Goal: Task Accomplishment & Management: Manage account settings

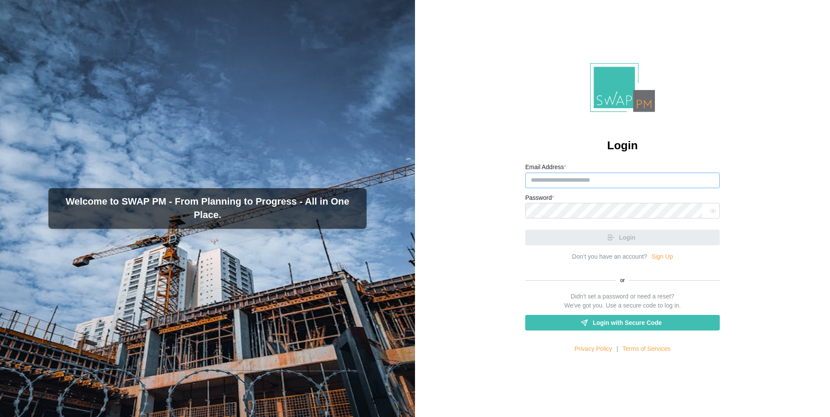
click at [575, 179] on input "Email Address *" at bounding box center [622, 180] width 194 height 16
type input "*"
paste input "**********"
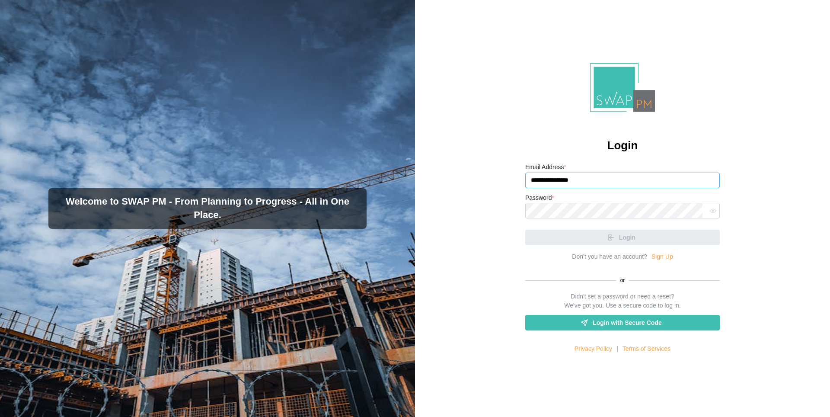
paste input "**********"
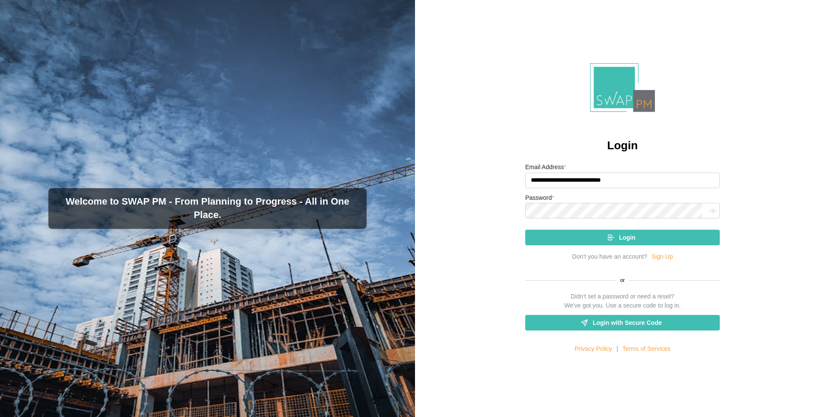
click at [575, 235] on div "Login" at bounding box center [621, 237] width 181 height 15
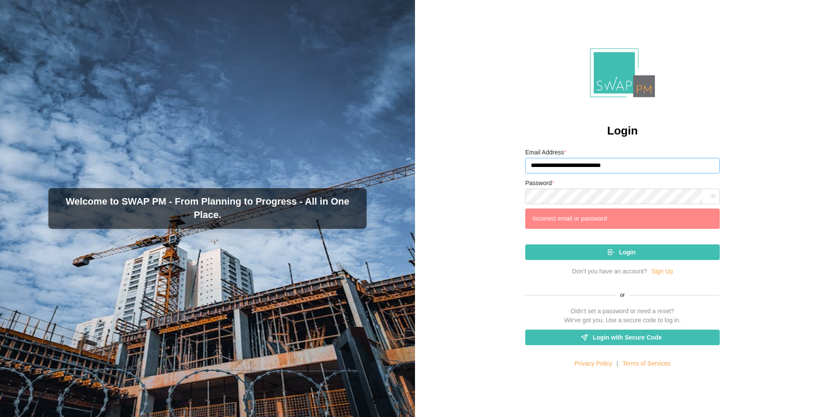
drag, startPoint x: 642, startPoint y: 169, endPoint x: 509, endPoint y: 169, distance: 133.1
click at [509, 169] on div "**********" at bounding box center [622, 208] width 415 height 417
drag, startPoint x: 645, startPoint y: 166, endPoint x: 521, endPoint y: 168, distance: 124.0
click at [521, 168] on div "**********" at bounding box center [622, 208] width 415 height 417
paste input "**********"
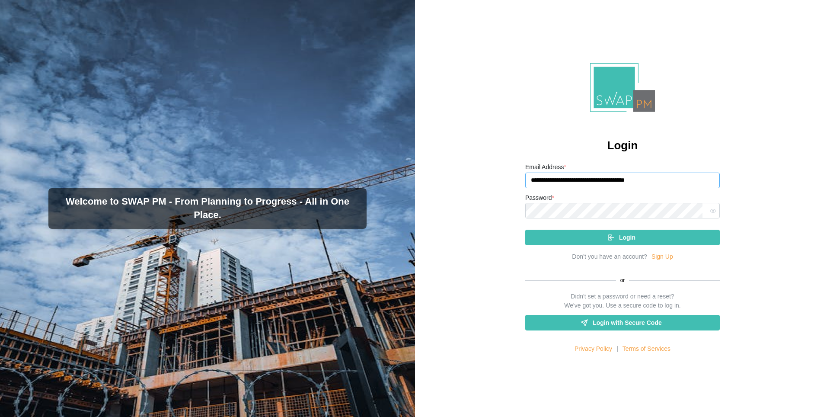
type input "**********"
click at [508, 204] on div "**********" at bounding box center [622, 208] width 415 height 417
click at [572, 240] on div "Login" at bounding box center [621, 237] width 181 height 15
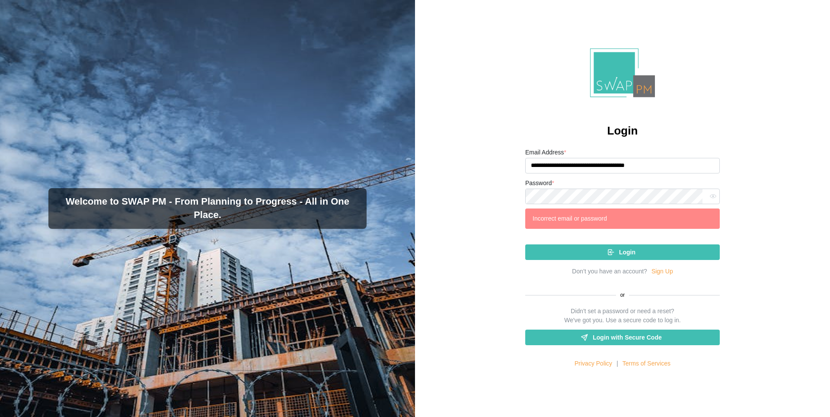
click at [711, 195] on button "button" at bounding box center [712, 196] width 11 height 11
drag, startPoint x: 672, startPoint y: 166, endPoint x: 503, endPoint y: 167, distance: 169.4
click at [503, 167] on div "**********" at bounding box center [622, 208] width 415 height 417
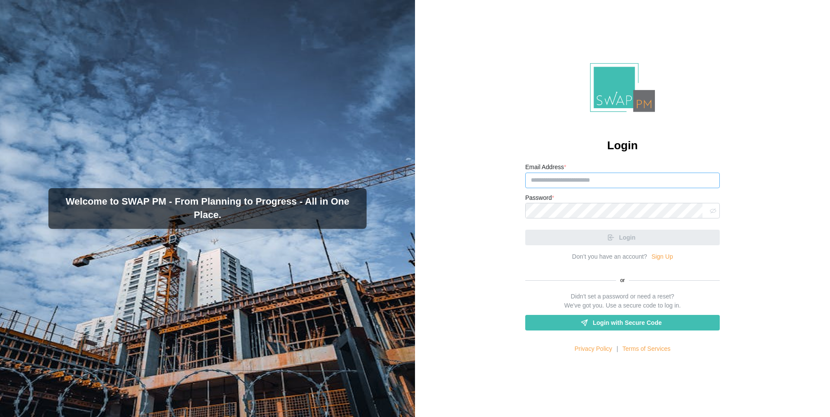
paste input "**********"
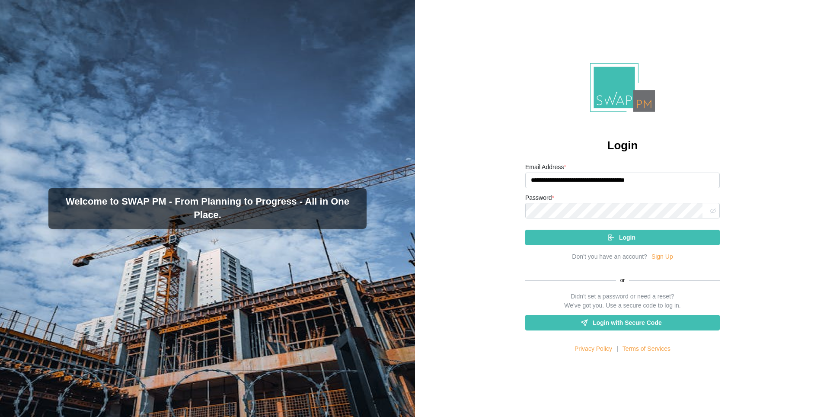
click at [563, 235] on div "Login" at bounding box center [621, 237] width 181 height 15
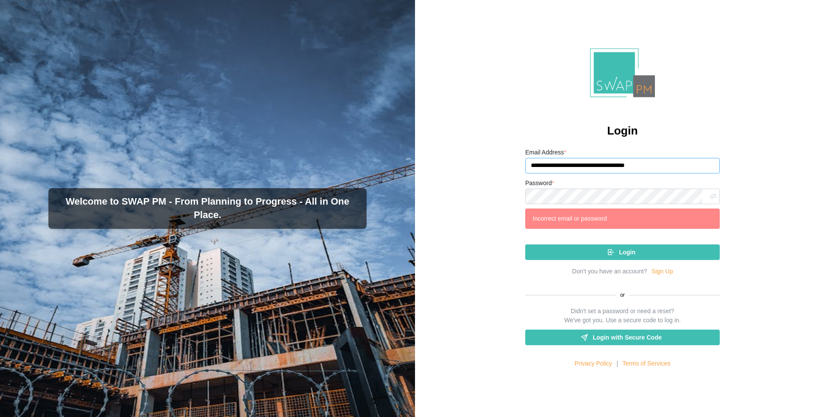
click at [606, 165] on input "**********" at bounding box center [622, 166] width 194 height 16
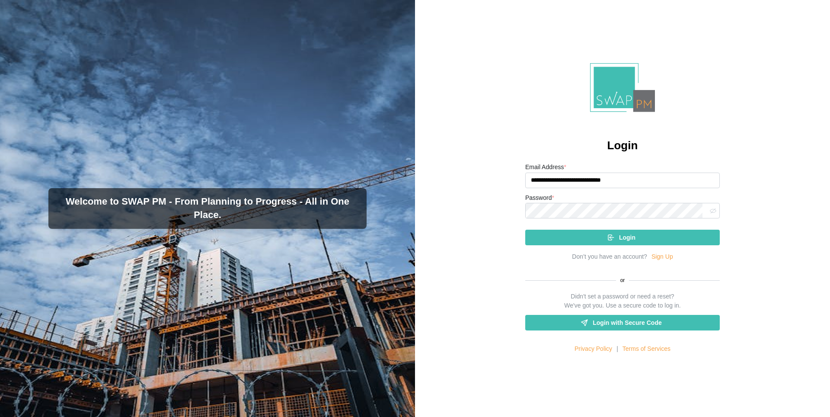
click at [650, 236] on div "Login" at bounding box center [621, 237] width 181 height 15
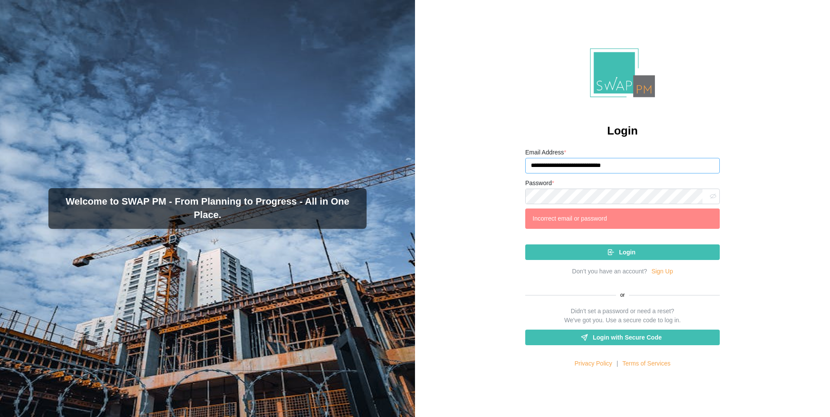
click at [649, 167] on input "**********" at bounding box center [622, 166] width 194 height 16
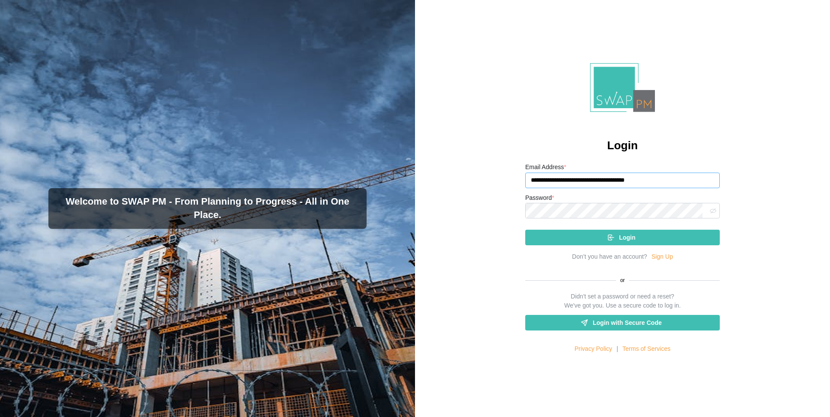
type input "**********"
click at [633, 234] on div "Login" at bounding box center [621, 237] width 181 height 15
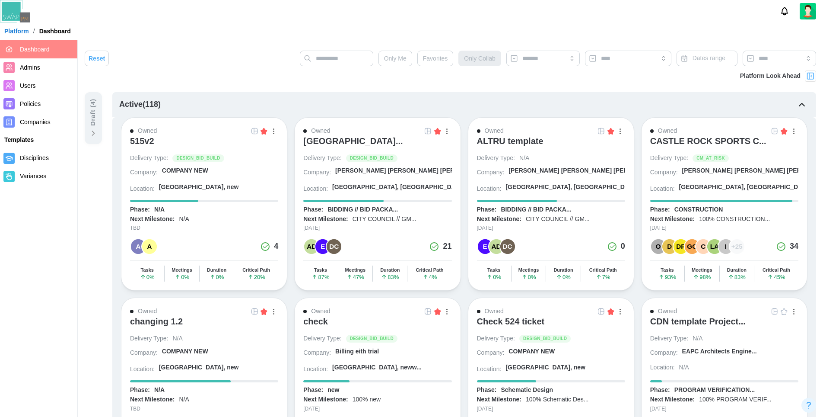
click at [274, 135] on button "button" at bounding box center [274, 131] width 10 height 10
click at [253, 156] on button "View Project" at bounding box center [243, 149] width 65 height 16
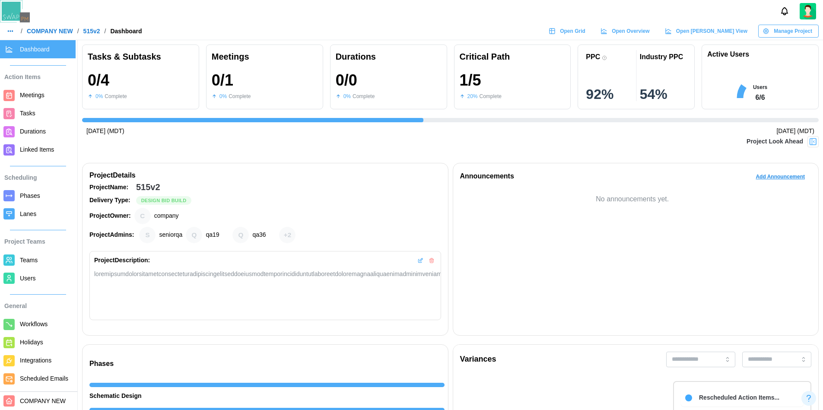
scroll to position [0, 381]
click at [649, 32] on span "Open Overview" at bounding box center [631, 31] width 38 height 12
click at [704, 31] on div "Open [PERSON_NAME] View" at bounding box center [706, 31] width 83 height 12
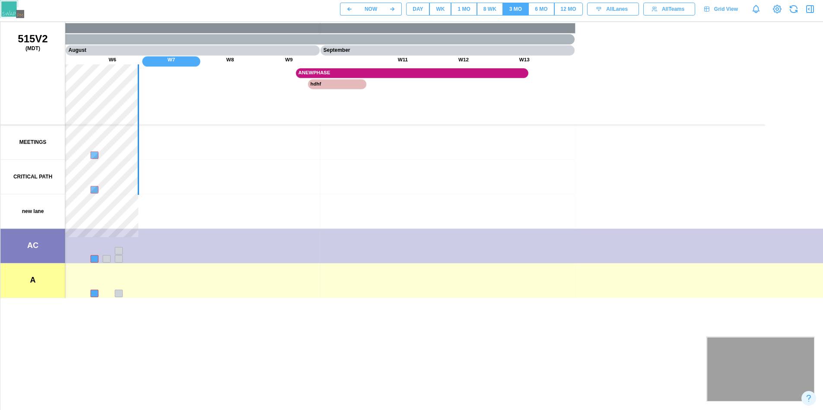
drag, startPoint x: 470, startPoint y: 260, endPoint x: 593, endPoint y: 267, distance: 122.9
click at [593, 267] on canvas at bounding box center [415, 238] width 830 height 432
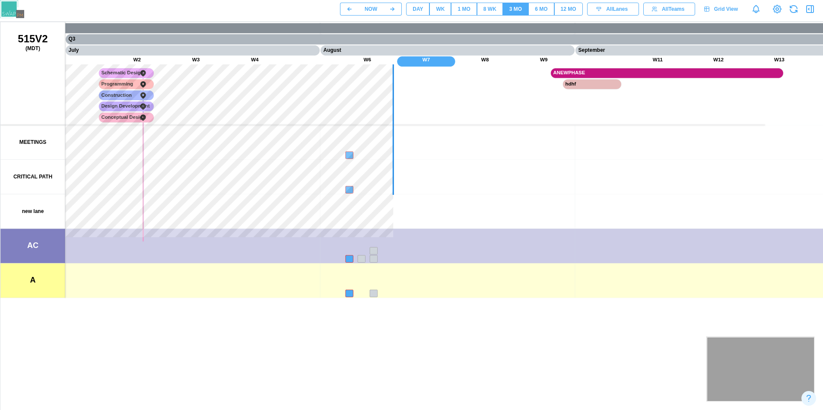
drag, startPoint x: 272, startPoint y: 213, endPoint x: 494, endPoint y: 212, distance: 222.1
click at [493, 212] on canvas at bounding box center [415, 238] width 830 height 432
click at [419, 5] on div "DAY" at bounding box center [418, 9] width 10 height 8
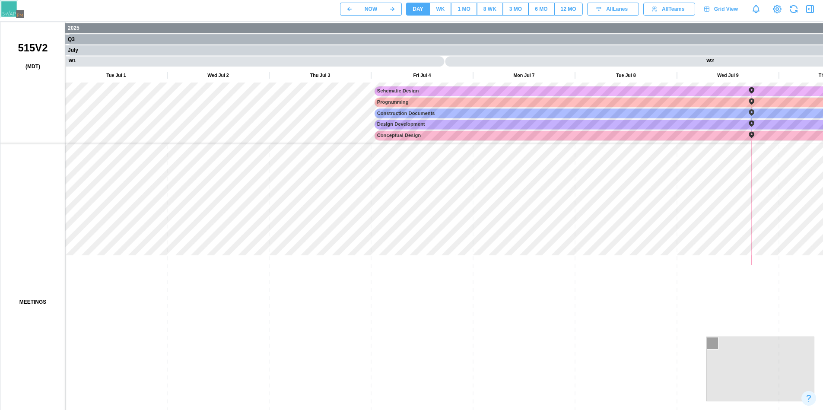
drag, startPoint x: 265, startPoint y: 135, endPoint x: 553, endPoint y: 146, distance: 288.0
click at [553, 146] on canvas at bounding box center [415, 238] width 830 height 432
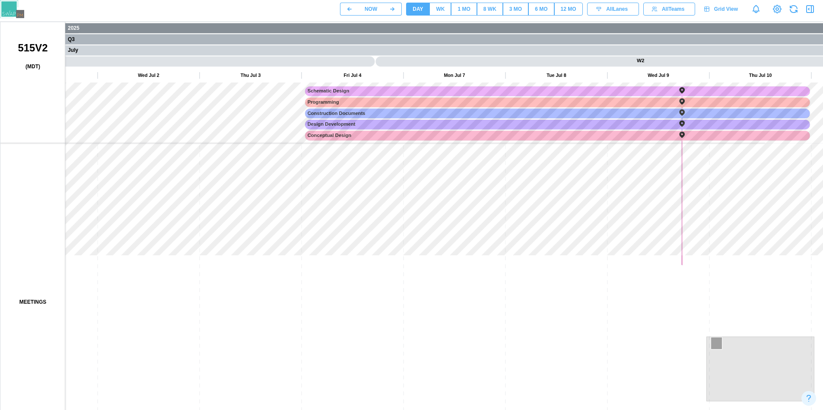
drag, startPoint x: 583, startPoint y: 165, endPoint x: 277, endPoint y: 176, distance: 306.6
click at [279, 176] on canvas at bounding box center [415, 238] width 830 height 432
drag, startPoint x: 607, startPoint y: 163, endPoint x: 332, endPoint y: 165, distance: 274.8
click at [332, 166] on canvas at bounding box center [415, 238] width 830 height 432
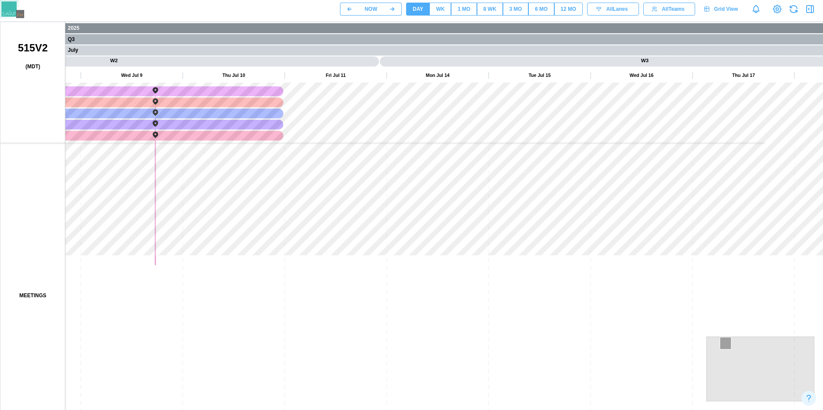
drag, startPoint x: 624, startPoint y: 175, endPoint x: 263, endPoint y: 162, distance: 361.5
click at [263, 162] on canvas at bounding box center [415, 238] width 830 height 432
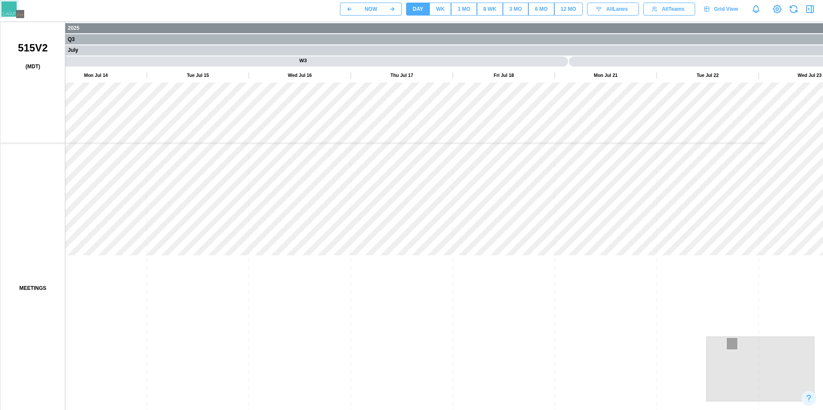
drag, startPoint x: 565, startPoint y: 164, endPoint x: 216, endPoint y: 169, distance: 348.8
click at [220, 169] on canvas at bounding box center [415, 238] width 830 height 432
click at [256, 168] on canvas at bounding box center [415, 238] width 830 height 432
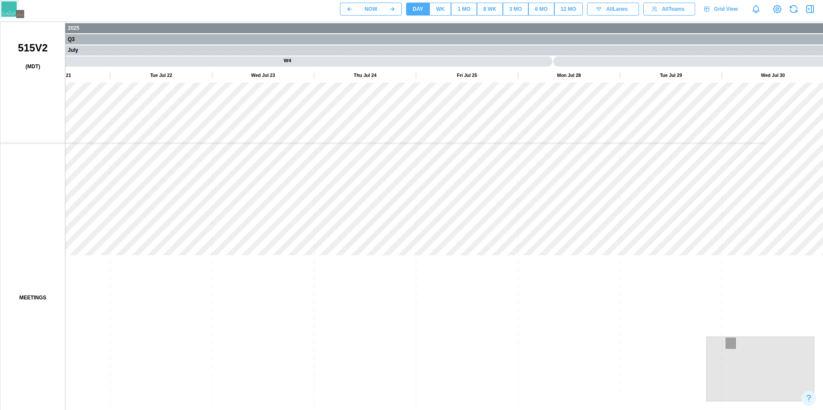
drag, startPoint x: 170, startPoint y: 167, endPoint x: 736, endPoint y: 177, distance: 565.7
click at [735, 177] on canvas at bounding box center [415, 238] width 830 height 432
drag, startPoint x: 599, startPoint y: 177, endPoint x: 139, endPoint y: 177, distance: 460.2
click at [197, 177] on canvas at bounding box center [415, 238] width 830 height 432
drag, startPoint x: 517, startPoint y: 176, endPoint x: 275, endPoint y: 181, distance: 241.6
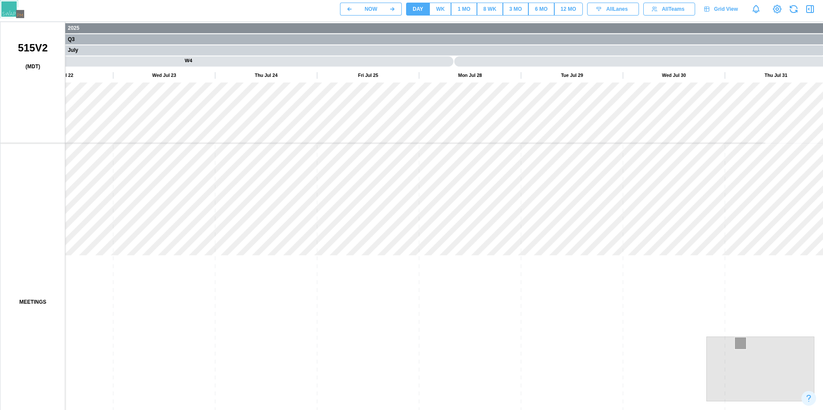
click at [116, 181] on canvas at bounding box center [415, 238] width 830 height 432
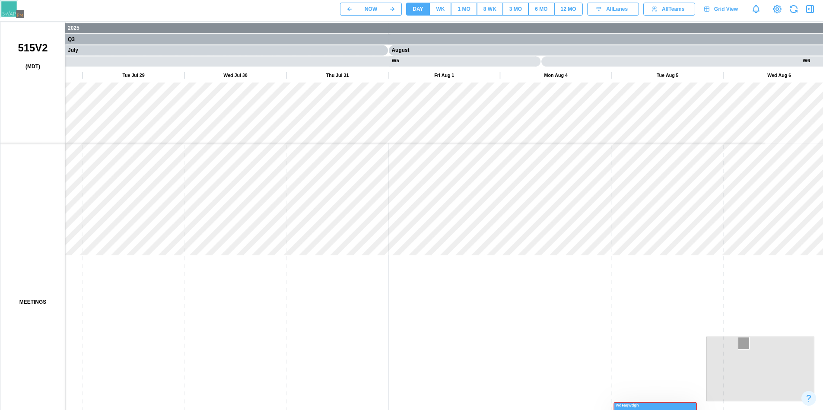
drag, startPoint x: 535, startPoint y: 184, endPoint x: 163, endPoint y: 181, distance: 372.1
click at [165, 186] on canvas at bounding box center [415, 238] width 830 height 432
drag, startPoint x: 523, startPoint y: 179, endPoint x: 158, endPoint y: 182, distance: 365.2
click at [159, 182] on canvas at bounding box center [415, 238] width 830 height 432
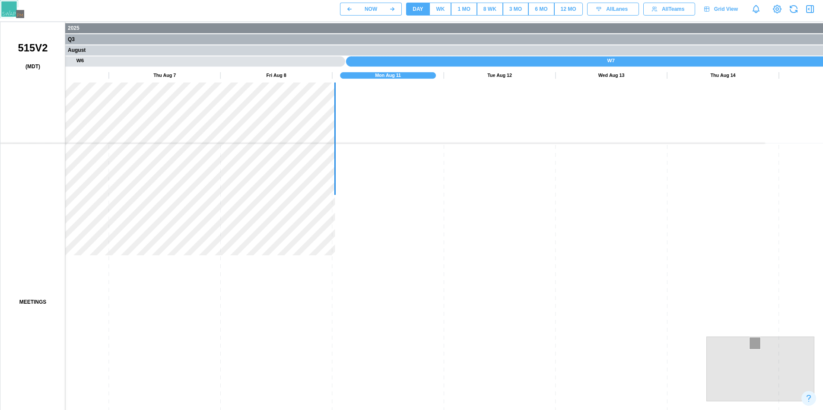
drag, startPoint x: 527, startPoint y: 183, endPoint x: 194, endPoint y: 176, distance: 332.8
click at [198, 177] on canvas at bounding box center [415, 238] width 830 height 432
drag, startPoint x: 362, startPoint y: 175, endPoint x: 200, endPoint y: 175, distance: 162.0
click at [200, 175] on canvas at bounding box center [415, 238] width 830 height 432
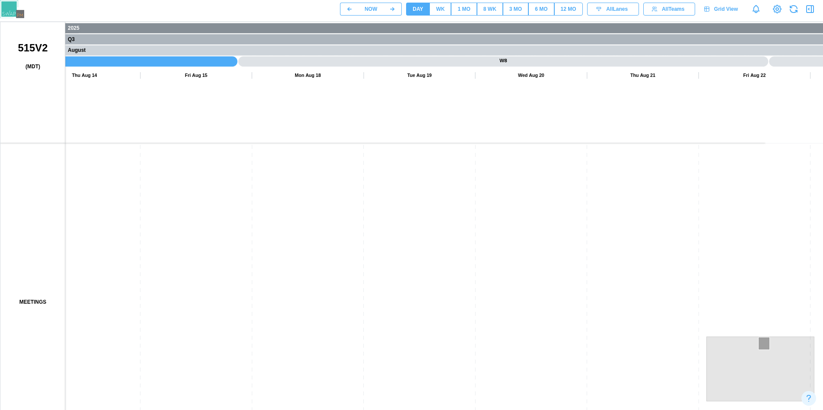
drag, startPoint x: 511, startPoint y: 184, endPoint x: 205, endPoint y: 185, distance: 305.5
click at [203, 185] on canvas at bounding box center [415, 238] width 830 height 432
drag, startPoint x: 501, startPoint y: 182, endPoint x: 277, endPoint y: 199, distance: 224.4
click at [279, 200] on canvas at bounding box center [415, 238] width 830 height 432
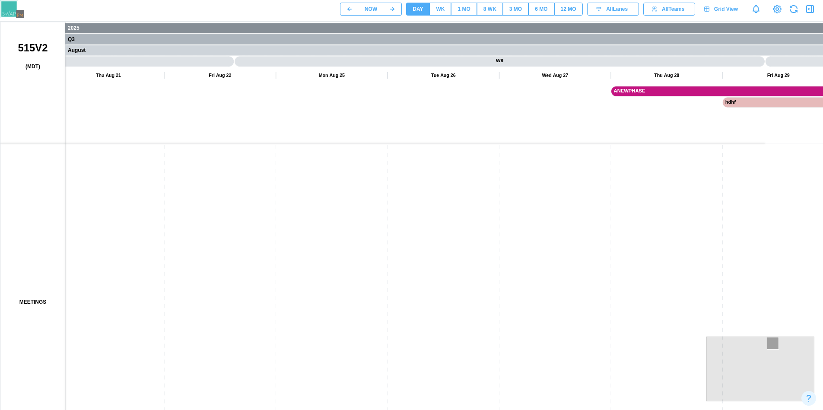
drag, startPoint x: 502, startPoint y: 177, endPoint x: 274, endPoint y: 184, distance: 227.4
click at [277, 183] on canvas at bounding box center [415, 238] width 830 height 432
drag, startPoint x: 503, startPoint y: 156, endPoint x: 451, endPoint y: 167, distance: 53.9
click at [452, 166] on canvas at bounding box center [415, 238] width 830 height 432
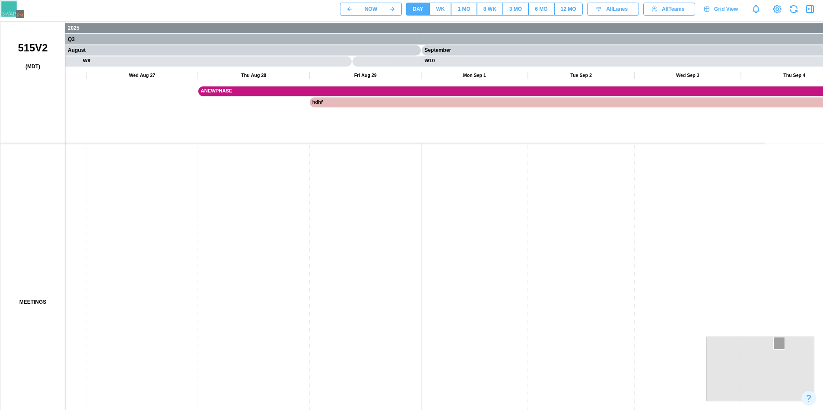
drag, startPoint x: 520, startPoint y: 181, endPoint x: 474, endPoint y: 181, distance: 45.4
click at [483, 181] on canvas at bounding box center [415, 238] width 830 height 432
drag, startPoint x: 474, startPoint y: 194, endPoint x: 245, endPoint y: 149, distance: 233.9
click at [244, 149] on canvas at bounding box center [415, 238] width 830 height 432
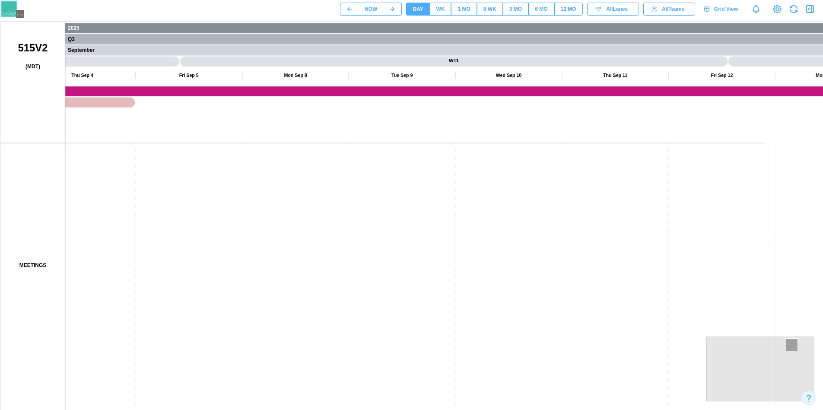
drag, startPoint x: 413, startPoint y: 162, endPoint x: 265, endPoint y: 171, distance: 148.1
click at [266, 168] on canvas at bounding box center [415, 238] width 830 height 432
drag, startPoint x: 310, startPoint y: 201, endPoint x: 254, endPoint y: 147, distance: 77.6
click at [151, 46] on canvas at bounding box center [415, 238] width 830 height 432
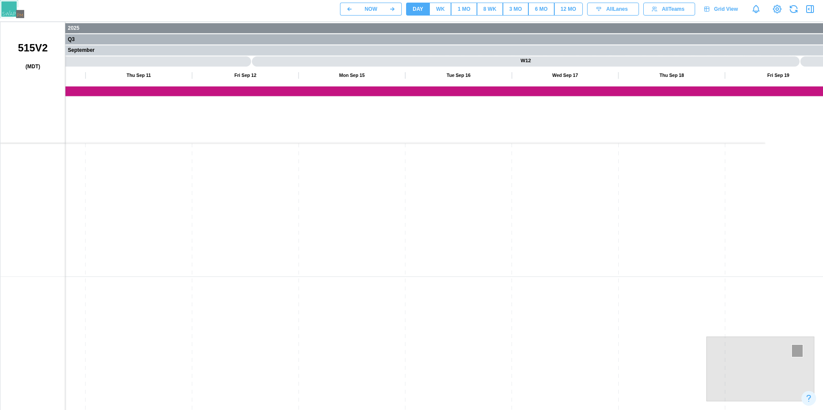
drag, startPoint x: 333, startPoint y: 272, endPoint x: 269, endPoint y: 138, distance: 148.6
click at [265, 169] on canvas at bounding box center [415, 238] width 830 height 432
drag, startPoint x: 350, startPoint y: 285, endPoint x: 334, endPoint y: 201, distance: 86.0
click at [333, 202] on canvas at bounding box center [415, 238] width 830 height 432
drag, startPoint x: 335, startPoint y: 302, endPoint x: 494, endPoint y: 182, distance: 199.6
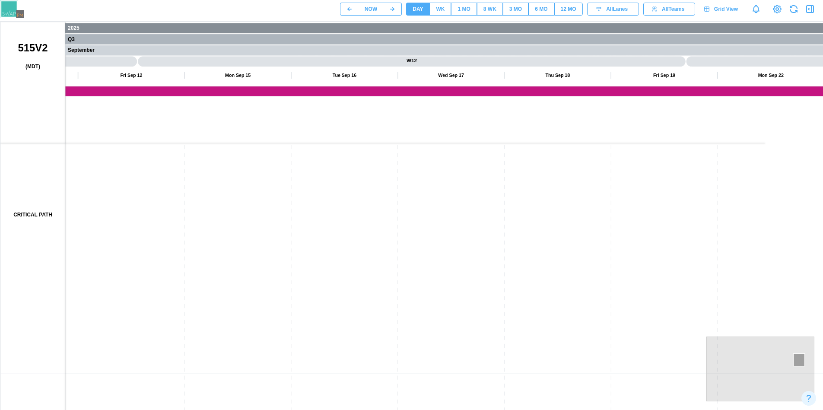
click at [493, 183] on canvas at bounding box center [415, 238] width 830 height 432
drag, startPoint x: 433, startPoint y: 238, endPoint x: 423, endPoint y: 267, distance: 30.9
click at [437, 227] on canvas at bounding box center [415, 238] width 830 height 432
drag, startPoint x: 383, startPoint y: 315, endPoint x: 436, endPoint y: 150, distance: 172.5
click at [433, 152] on canvas at bounding box center [415, 238] width 830 height 432
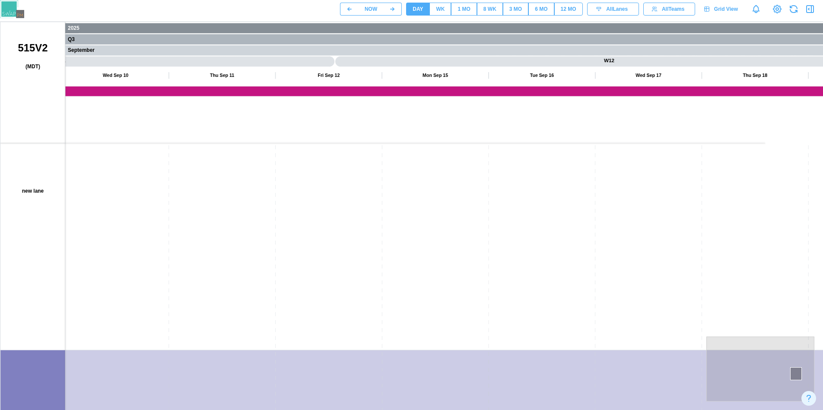
drag, startPoint x: 341, startPoint y: 349, endPoint x: 443, endPoint y: 163, distance: 212.4
click at [441, 157] on canvas at bounding box center [415, 238] width 830 height 432
drag, startPoint x: 372, startPoint y: 275, endPoint x: 465, endPoint y: 184, distance: 129.3
click at [476, 161] on canvas at bounding box center [415, 238] width 830 height 432
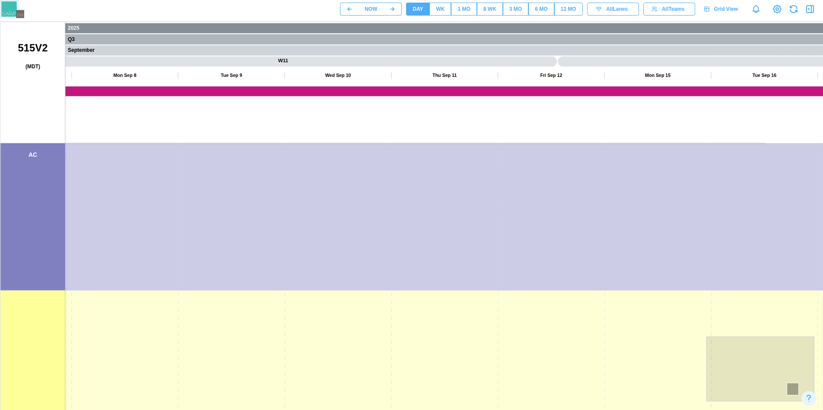
drag, startPoint x: 378, startPoint y: 248, endPoint x: 504, endPoint y: 129, distance: 173.9
click at [502, 129] on canvas at bounding box center [415, 238] width 830 height 432
drag
click at [534, 162] on canvas at bounding box center [415, 238] width 830 height 432
click at [541, 146] on canvas at bounding box center [415, 238] width 830 height 432
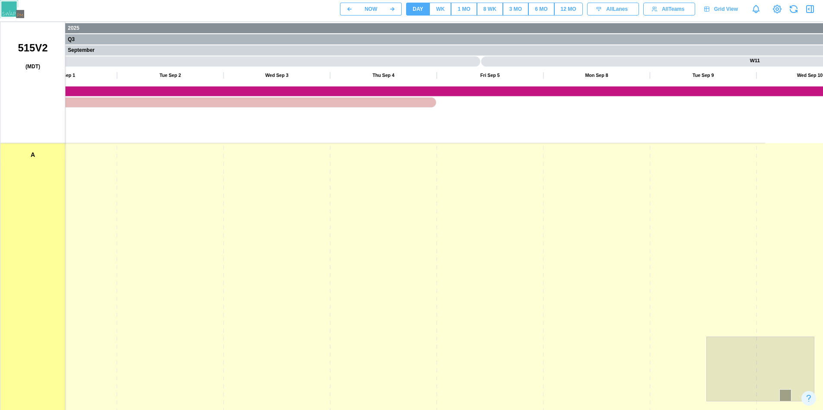
click at [512, 135] on canvas at bounding box center [415, 238] width 830 height 432
click at [441, 123] on canvas at bounding box center [415, 238] width 830 height 432
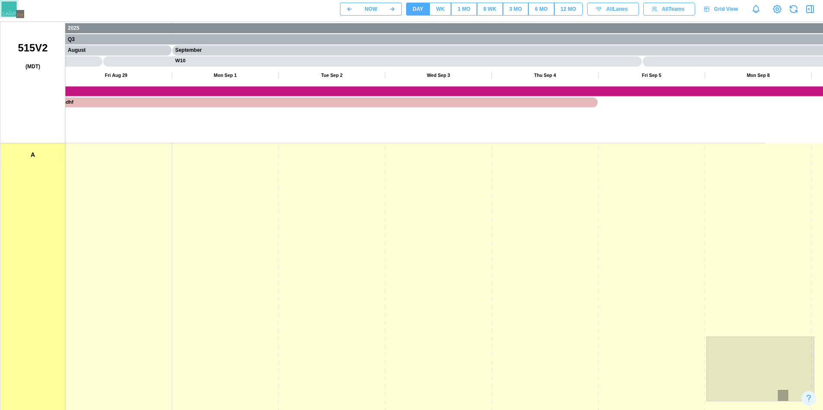
click at [413, 157] on canvas at bounding box center [415, 238] width 830 height 432
click at [407, 182] on canvas at bounding box center [415, 238] width 830 height 432
click at [416, 180] on canvas at bounding box center [415, 238] width 830 height 432
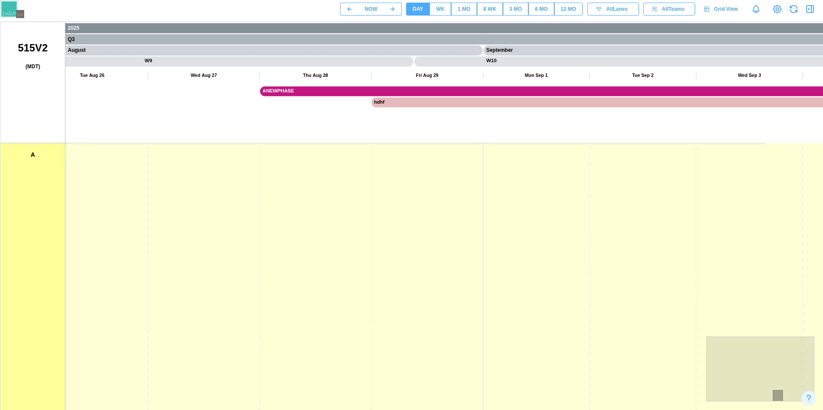
click at [437, 165] on canvas at bounding box center [415, 238] width 830 height 432
click at [398, 162] on canvas at bounding box center [415, 238] width 830 height 432
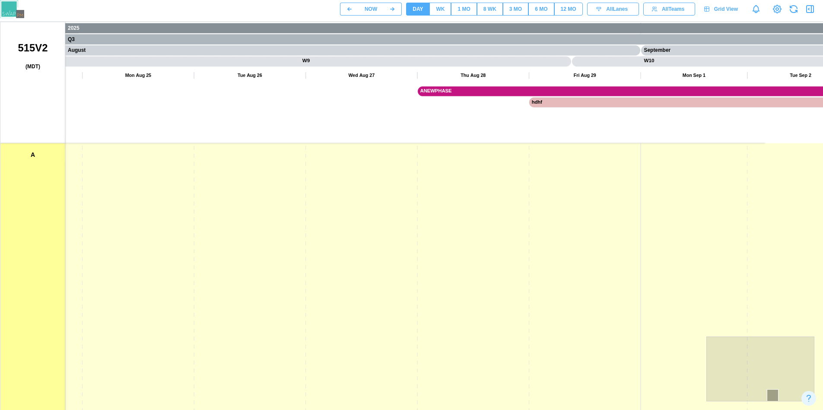
click at [188, 232] on canvas at bounding box center [415, 238] width 830 height 432
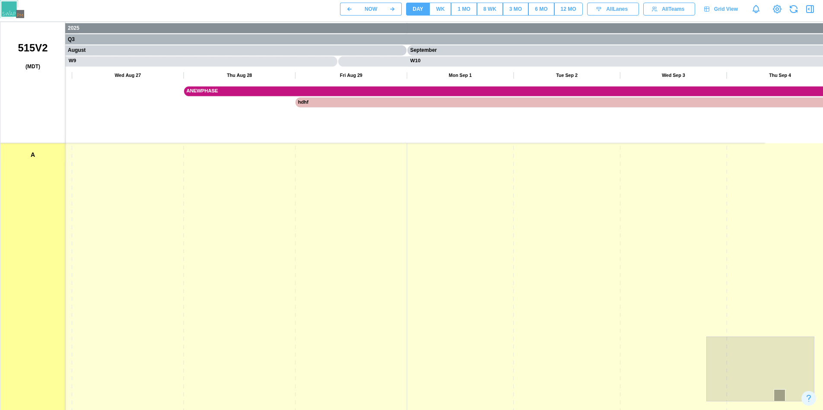
click at [369, 379] on canvas at bounding box center [415, 238] width 830 height 432
click at [347, 410] on html "NOW DAY WK 1 MO 8 WK 3 MO 6 MO 12 MO All Lanes All Teams Grid View AC 2025 Q3 A…" at bounding box center [411, 227] width 823 height 454
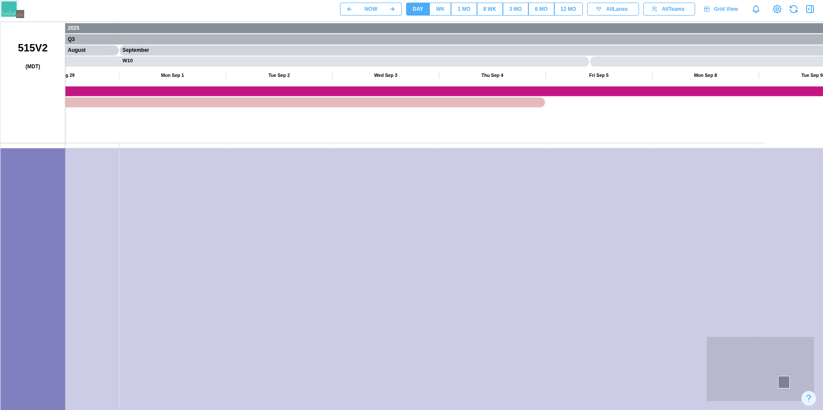
click at [409, 410] on html "NOW DAY WK 1 MO 8 WK 3 MO 6 MO 12 MO All Lanes All Teams Grid View 2025 Q3 Augu…" at bounding box center [411, 227] width 823 height 454
click at [400, 328] on canvas at bounding box center [415, 238] width 830 height 432
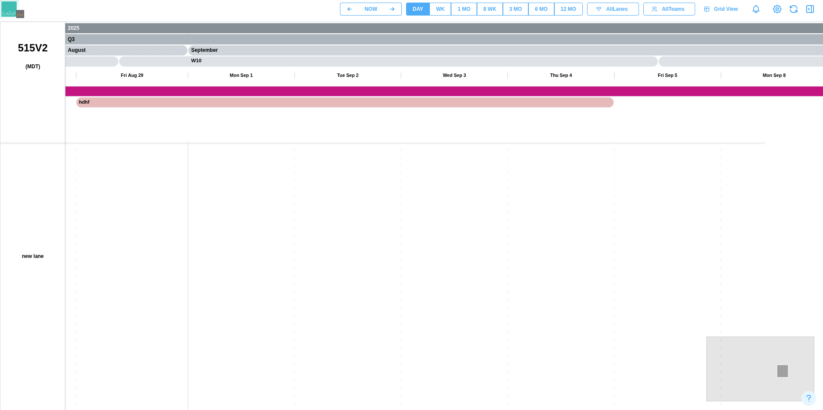
click at [379, 13] on button "NOW" at bounding box center [371, 9] width 25 height 13
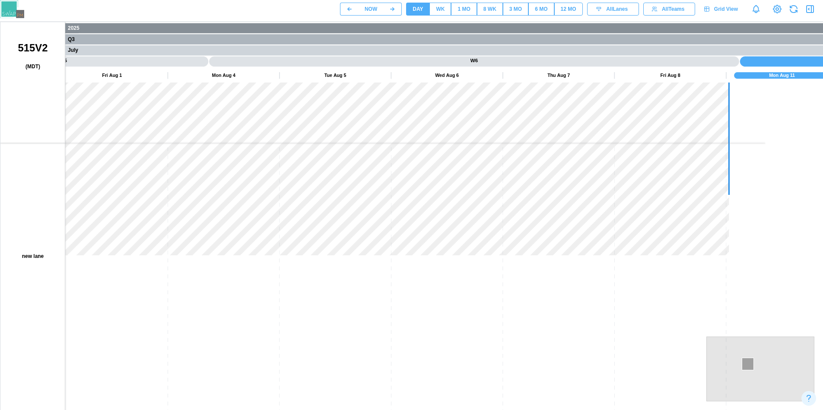
click at [388, 398] on canvas at bounding box center [415, 238] width 830 height 432
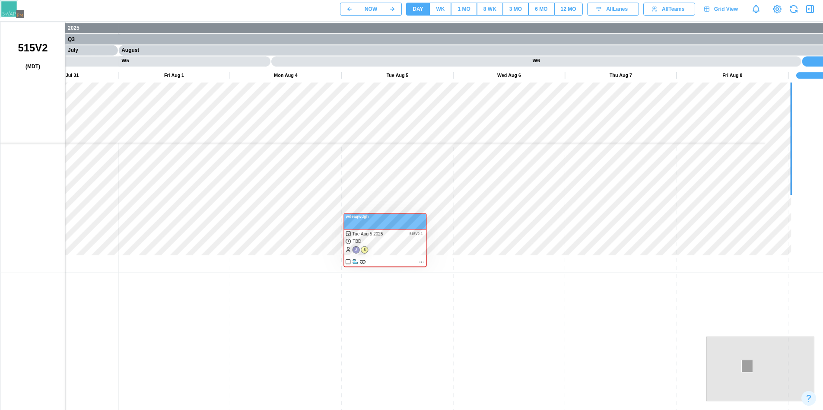
click at [519, 247] on canvas at bounding box center [415, 238] width 830 height 432
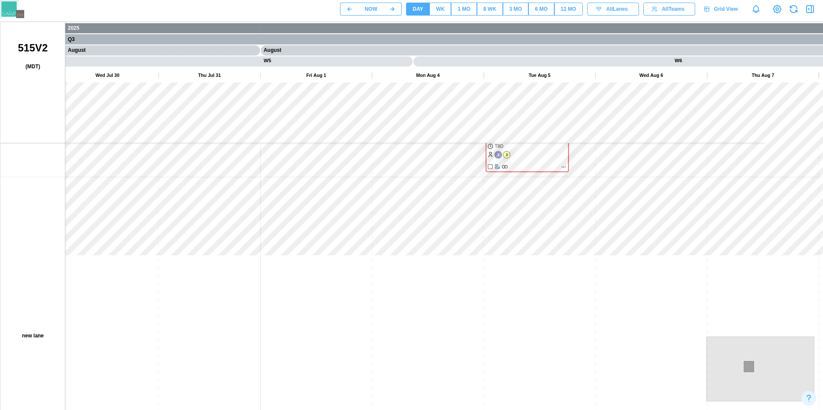
click at [332, 283] on canvas at bounding box center [415, 238] width 830 height 432
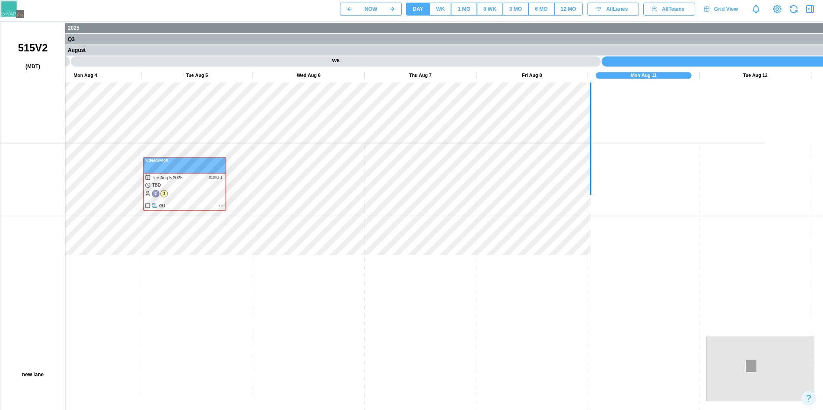
click at [72, 281] on canvas at bounding box center [415, 238] width 830 height 432
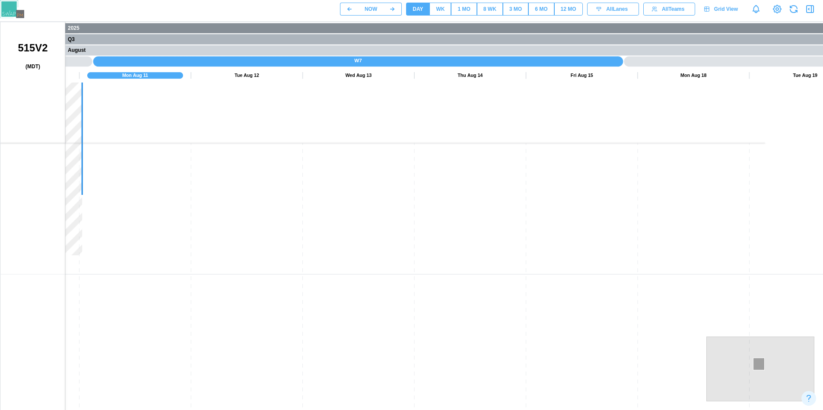
click at [602, 325] on canvas at bounding box center [415, 238] width 830 height 432
click at [453, 325] on canvas at bounding box center [415, 238] width 830 height 432
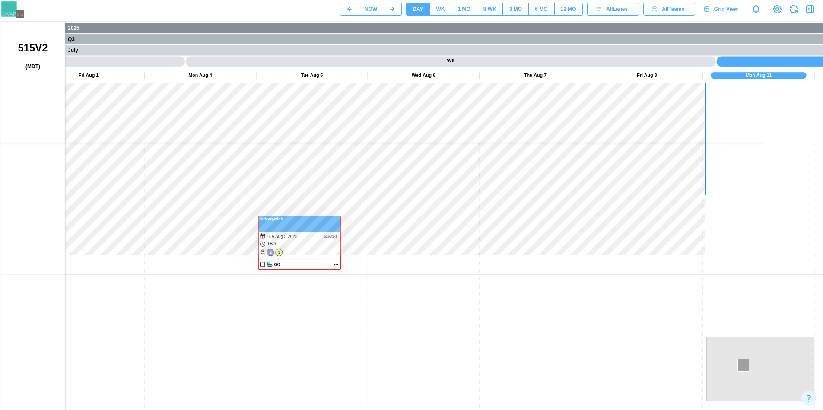
click at [652, 270] on canvas at bounding box center [415, 238] width 830 height 432
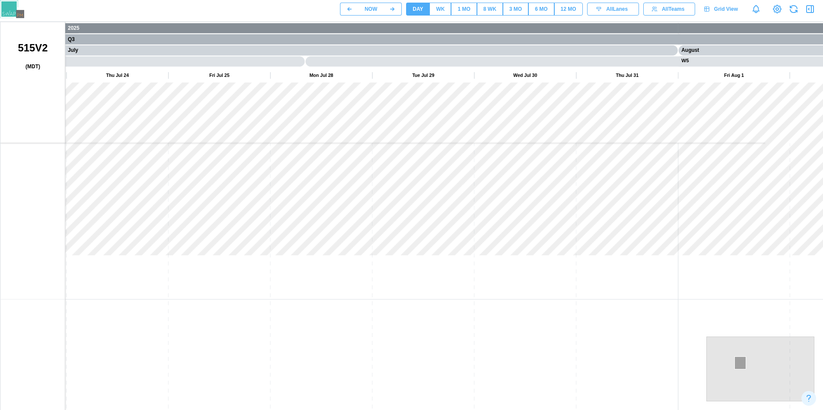
click at [86, 326] on canvas at bounding box center [415, 238] width 830 height 432
click at [155, 318] on canvas at bounding box center [415, 238] width 830 height 432
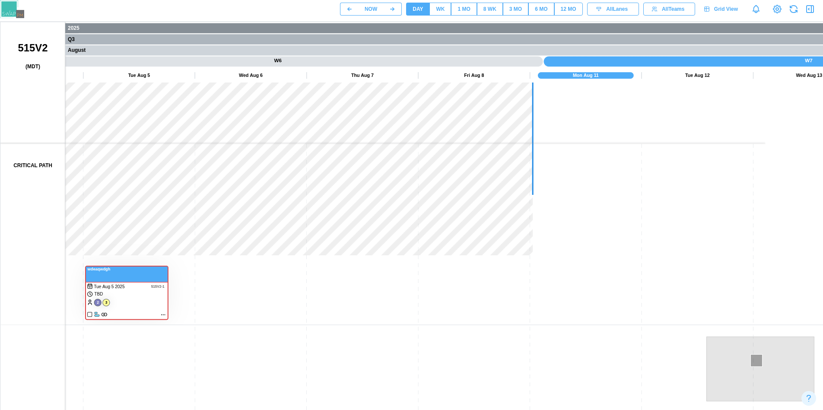
click at [135, 337] on canvas at bounding box center [415, 238] width 830 height 432
click at [135, 350] on canvas at bounding box center [415, 238] width 830 height 432
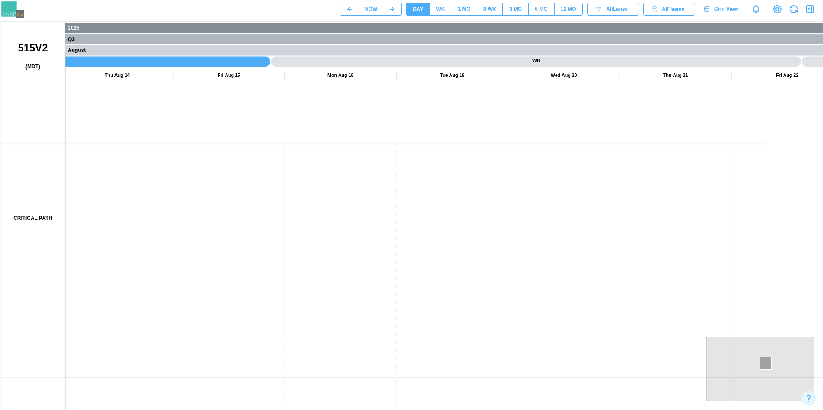
click at [640, 258] on canvas at bounding box center [415, 238] width 830 height 432
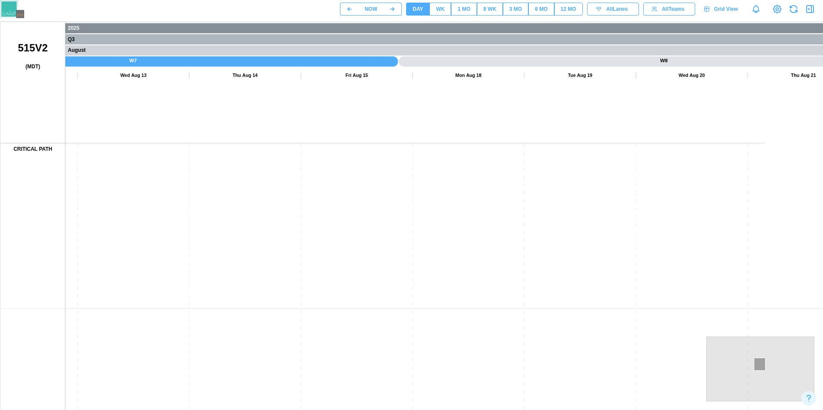
click at [660, 298] on canvas at bounding box center [415, 238] width 830 height 432
click at [612, 232] on canvas at bounding box center [415, 238] width 830 height 432
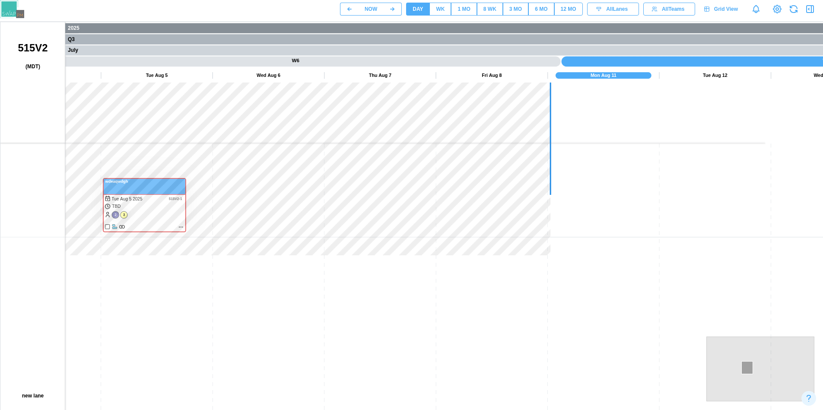
click at [677, 247] on canvas at bounding box center [415, 238] width 830 height 432
click at [547, 349] on canvas at bounding box center [415, 238] width 830 height 432
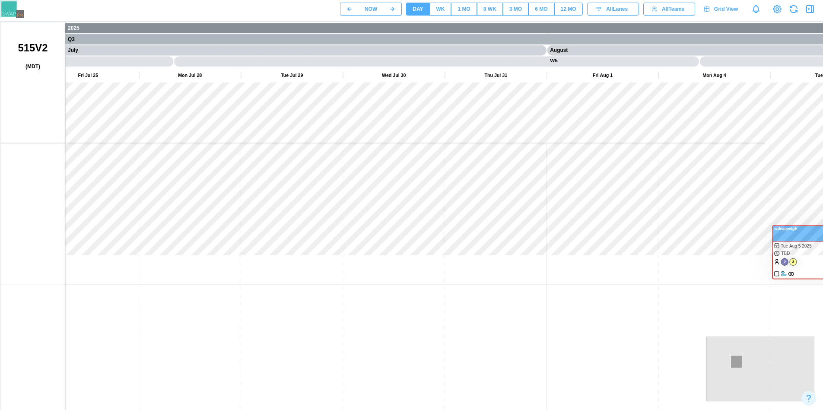
click at [623, 308] on canvas at bounding box center [415, 238] width 830 height 432
click at [643, 249] on canvas at bounding box center [415, 238] width 830 height 432
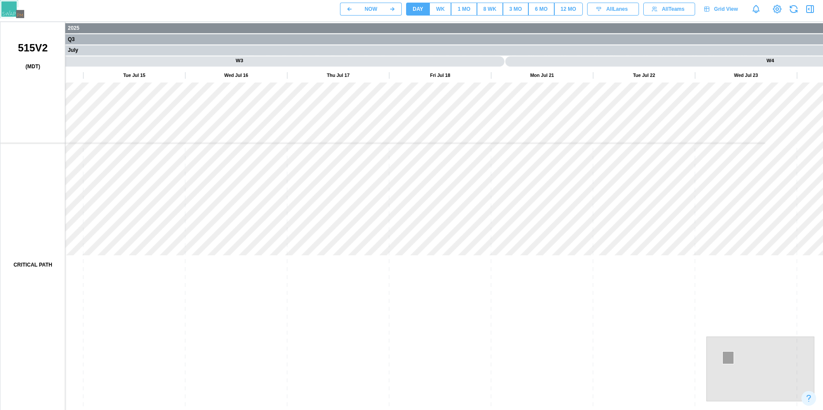
click at [737, 239] on canvas at bounding box center [415, 238] width 830 height 432
click at [687, 220] on canvas at bounding box center [415, 238] width 830 height 432
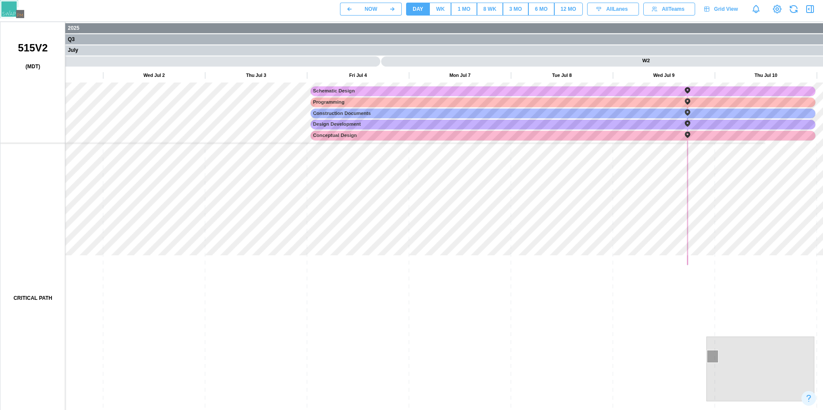
click at [675, 235] on canvas at bounding box center [415, 238] width 830 height 432
click at [555, 219] on canvas at bounding box center [415, 238] width 830 height 432
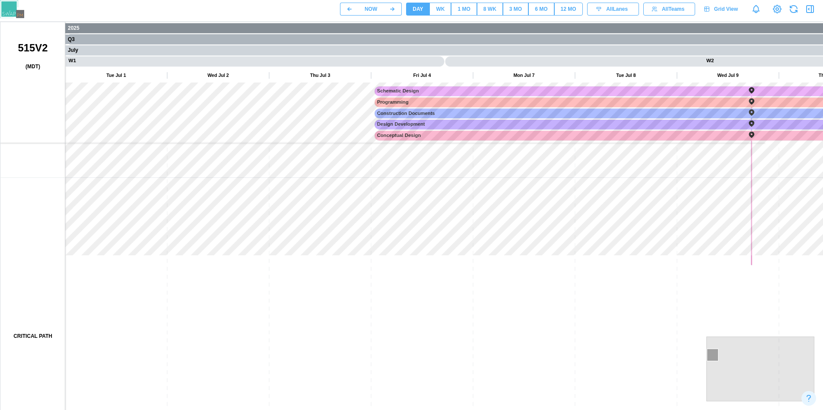
click at [643, 223] on canvas at bounding box center [415, 238] width 830 height 432
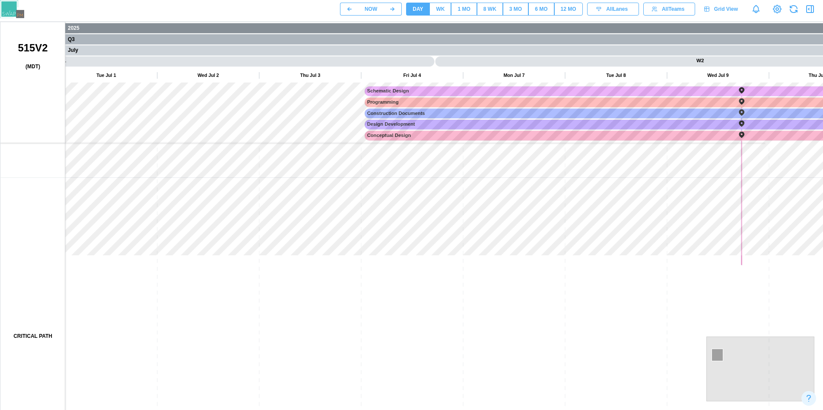
click at [0, 212] on div at bounding box center [415, 238] width 830 height 433
click at [278, 215] on canvas at bounding box center [415, 238] width 830 height 432
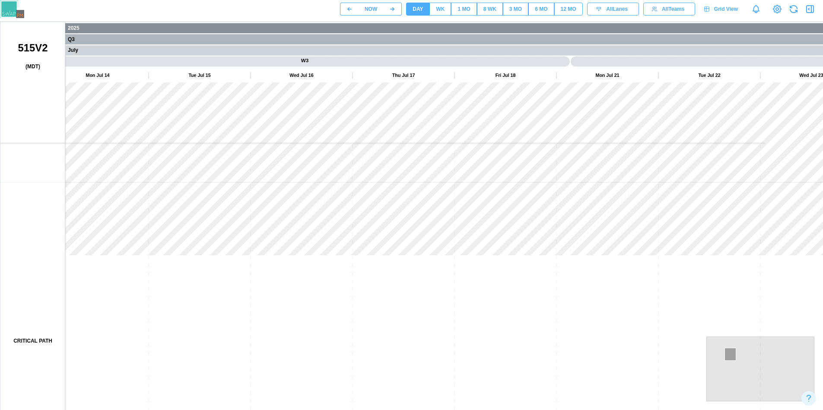
click at [354, 122] on canvas at bounding box center [415, 238] width 830 height 432
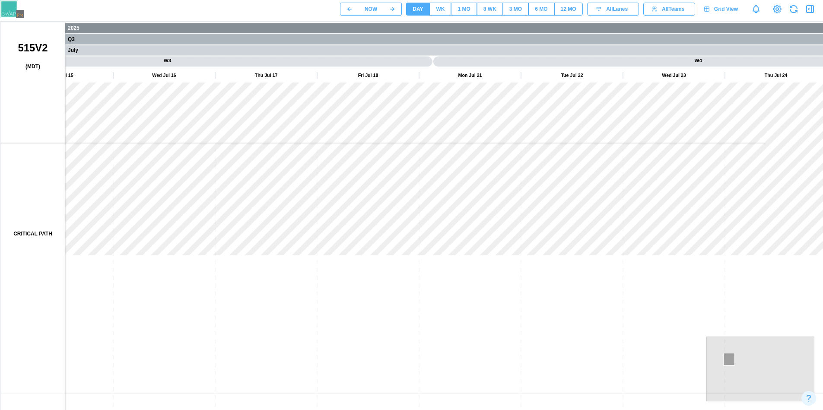
click at [279, 117] on canvas at bounding box center [415, 238] width 830 height 432
click at [316, 157] on canvas at bounding box center [415, 238] width 830 height 432
click at [385, 124] on canvas at bounding box center [415, 238] width 830 height 432
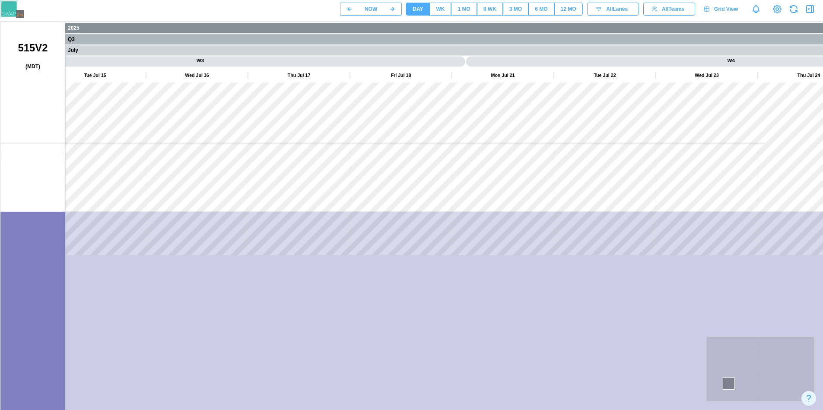
click at [364, 148] on canvas at bounding box center [415, 238] width 830 height 432
click at [401, 166] on canvas at bounding box center [415, 238] width 830 height 432
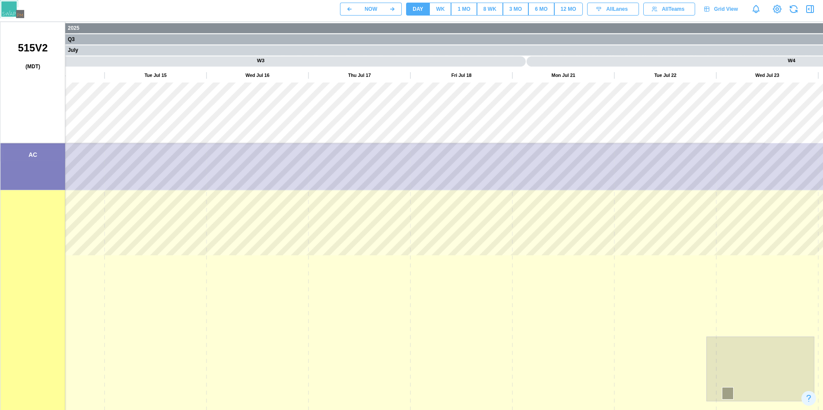
click at [467, 171] on canvas at bounding box center [415, 238] width 830 height 432
click at [419, 170] on canvas at bounding box center [415, 238] width 830 height 432
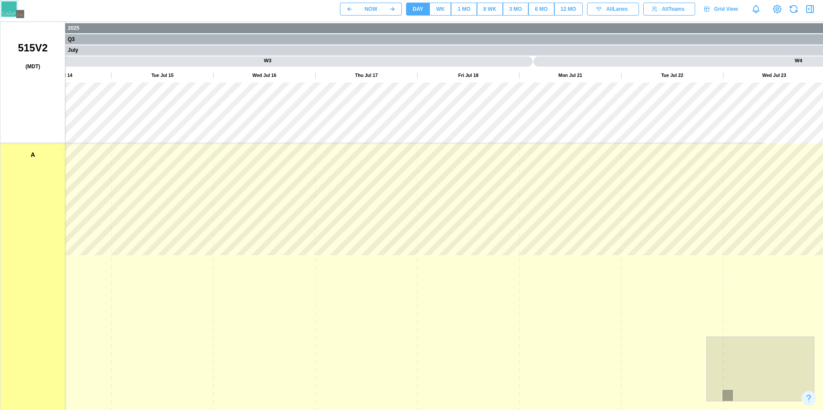
click at [257, 219] on canvas at bounding box center [415, 238] width 830 height 432
click at [241, 248] on canvas at bounding box center [415, 238] width 830 height 432
click at [402, 236] on canvas at bounding box center [415, 238] width 830 height 432
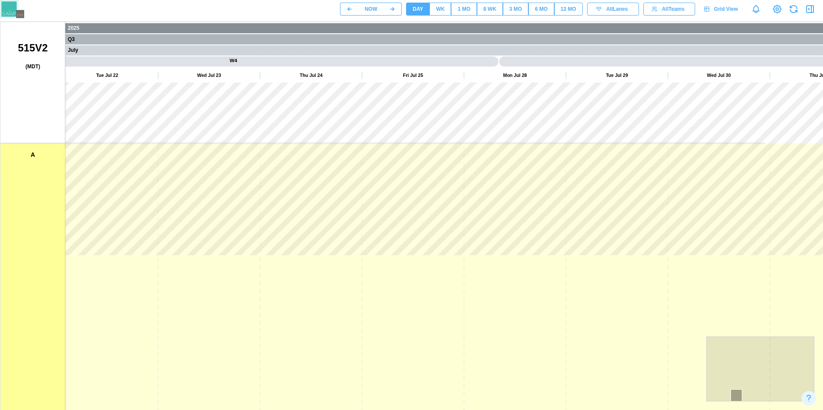
click at [443, 8] on div "WK" at bounding box center [440, 9] width 9 height 8
click at [466, 10] on div "1 MO" at bounding box center [464, 9] width 13 height 8
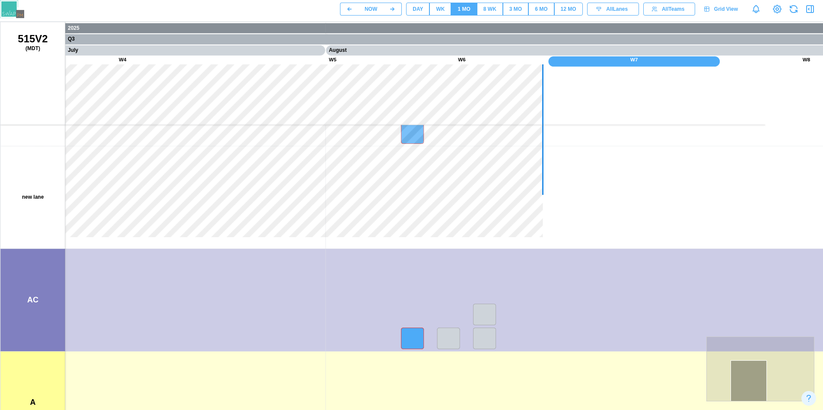
click at [480, 12] on button "8 WK" at bounding box center [490, 9] width 26 height 13
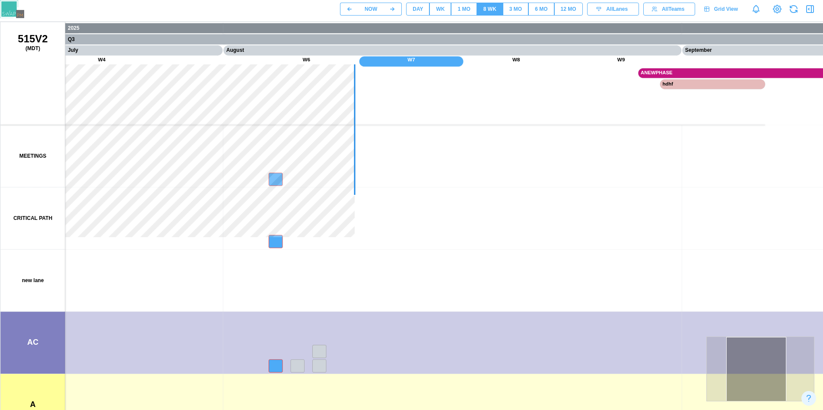
click at [701, 180] on canvas at bounding box center [415, 238] width 830 height 432
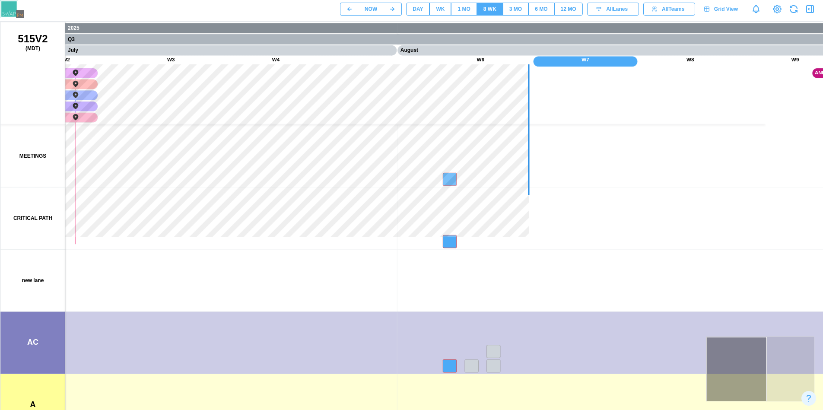
click at [610, 259] on canvas at bounding box center [415, 238] width 830 height 432
click at [395, 188] on canvas at bounding box center [415, 238] width 830 height 432
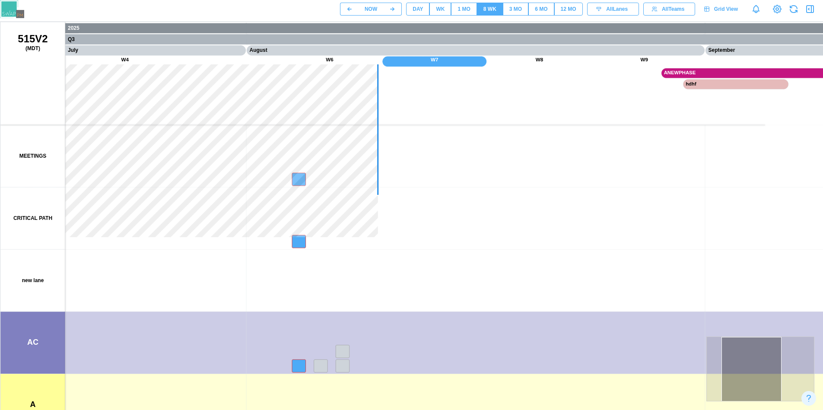
click at [567, 188] on canvas at bounding box center [415, 238] width 830 height 432
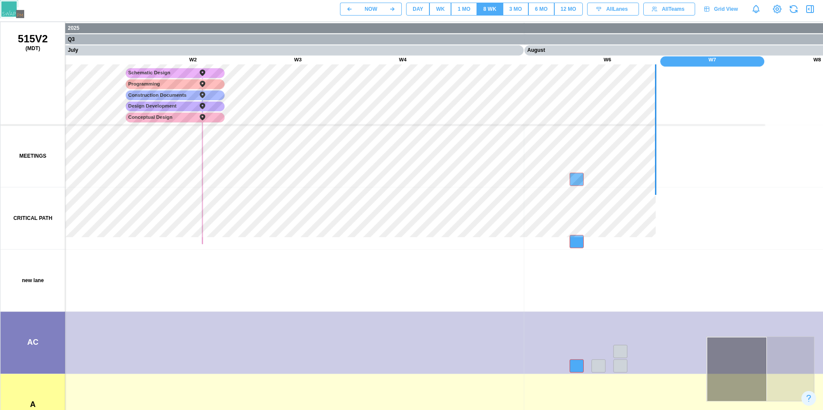
click at [522, 11] on div "3 MO" at bounding box center [515, 9] width 13 height 8
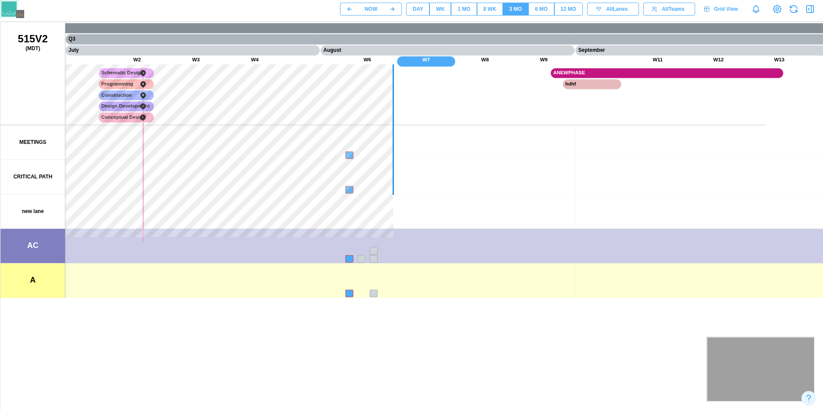
click at [96, 176] on canvas at bounding box center [415, 238] width 830 height 432
click at [592, 185] on canvas at bounding box center [415, 238] width 830 height 432
click at [309, 172] on canvas at bounding box center [415, 238] width 830 height 432
click at [455, 86] on canvas at bounding box center [415, 238] width 830 height 432
click at [555, 7] on button "12 MO" at bounding box center [568, 9] width 29 height 13
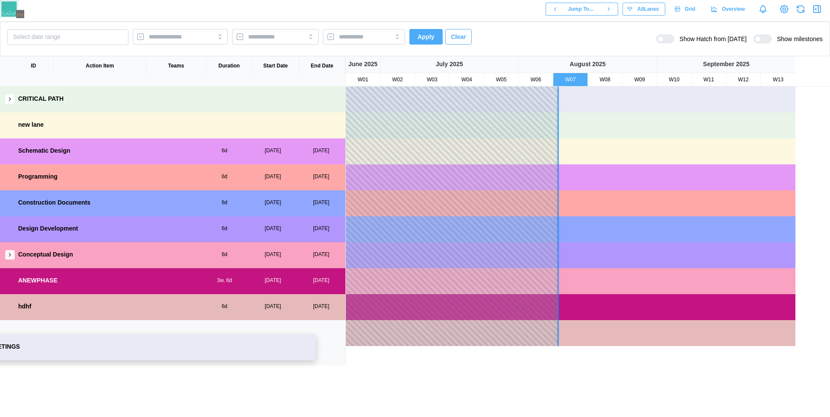
drag, startPoint x: 126, startPoint y: 102, endPoint x: 100, endPoint y: 353, distance: 252.4
click at [100, 353] on div "MEETINGS CRITICAL PATH new lane Schematic Design 6d [DATE] [DATE] Programming 6…" at bounding box center [172, 225] width 345 height 278
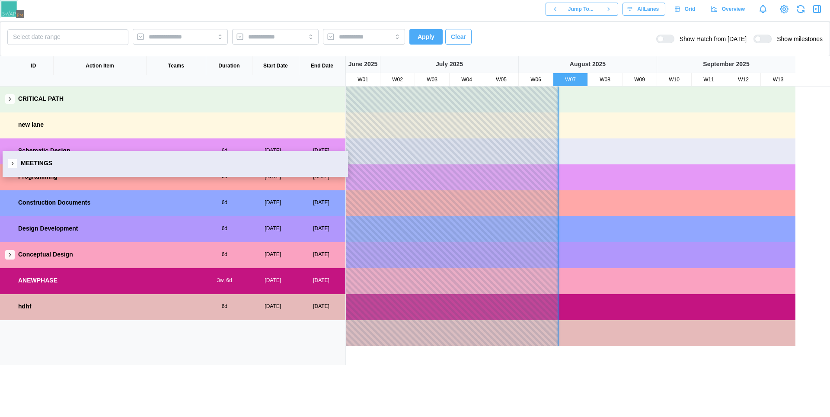
drag, startPoint x: 55, startPoint y: 153, endPoint x: 65, endPoint y: 191, distance: 39.7
click at [65, 190] on div "CRITICAL PATH new lane MEETINGS Schematic Design 6d 04 Jul, 2025 10 Jul, 2025 P…" at bounding box center [172, 225] width 345 height 278
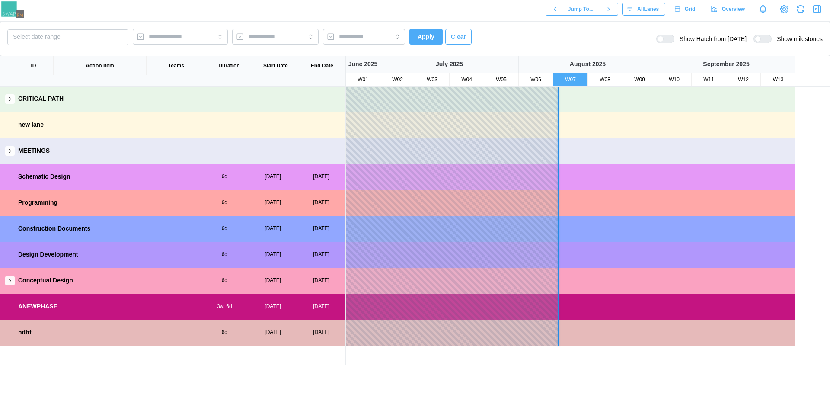
click at [11, 153] on button "button" at bounding box center [10, 151] width 10 height 10
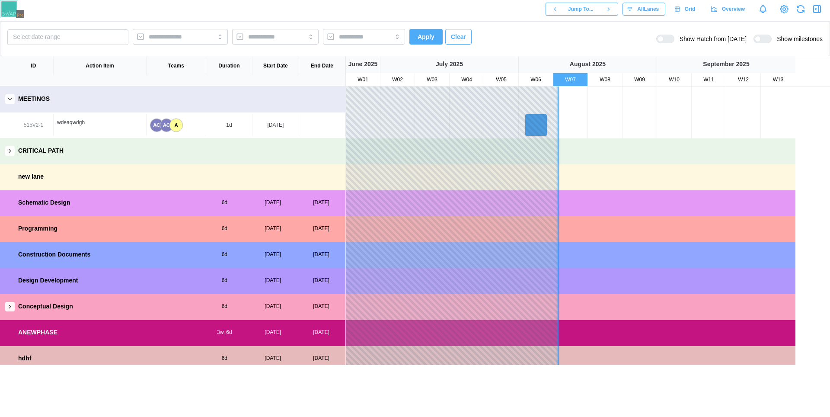
scroll to position [7, 0]
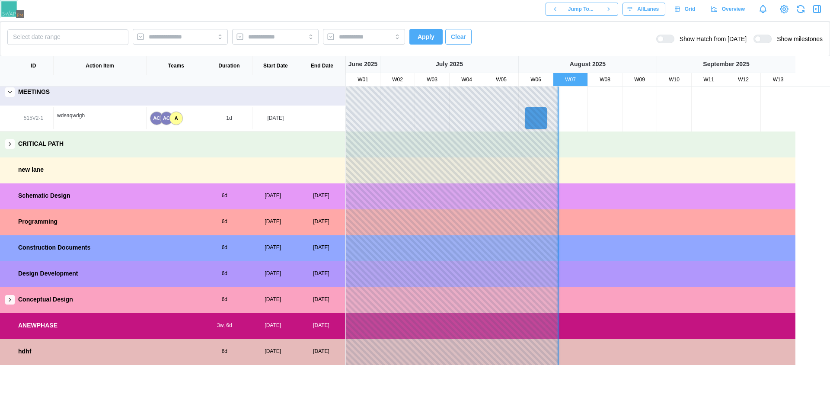
click at [8, 194] on icon "button" at bounding box center [10, 196] width 6 height 6
click at [13, 301] on icon "button" at bounding box center [10, 299] width 6 height 6
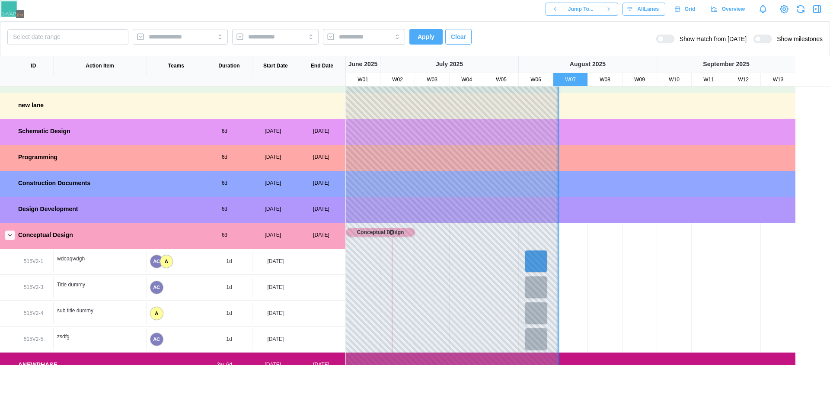
scroll to position [34, 0]
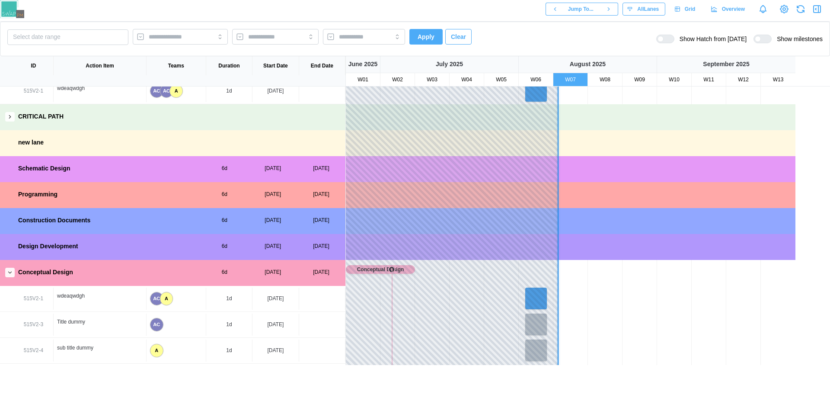
drag, startPoint x: 505, startPoint y: 200, endPoint x: 423, endPoint y: 292, distance: 123.4
click at [423, 286] on div "Conceptual Design" at bounding box center [570, 273] width 449 height 26
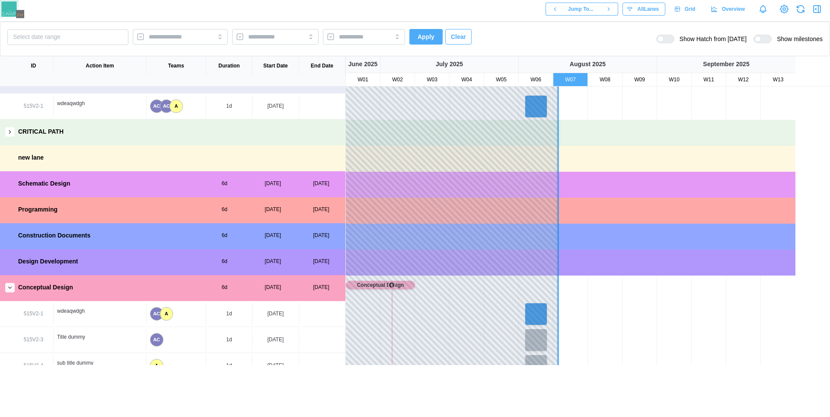
click at [460, 32] on span "Clear" at bounding box center [458, 36] width 15 height 15
